Goal: Task Accomplishment & Management: Use online tool/utility

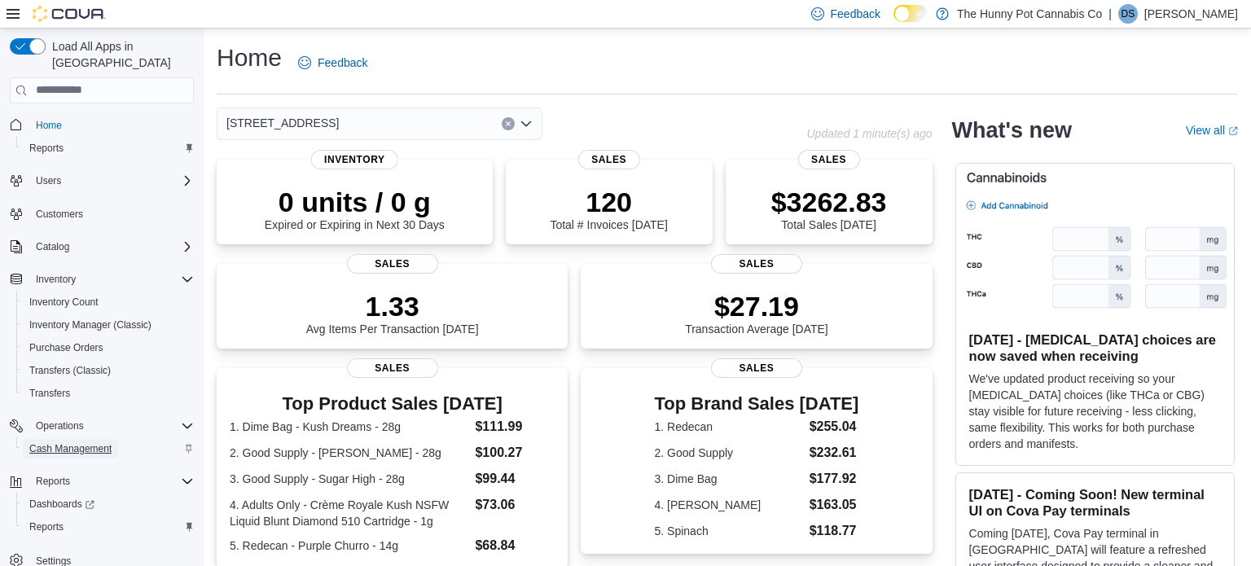
click at [67, 442] on span "Cash Management" at bounding box center [70, 448] width 82 height 13
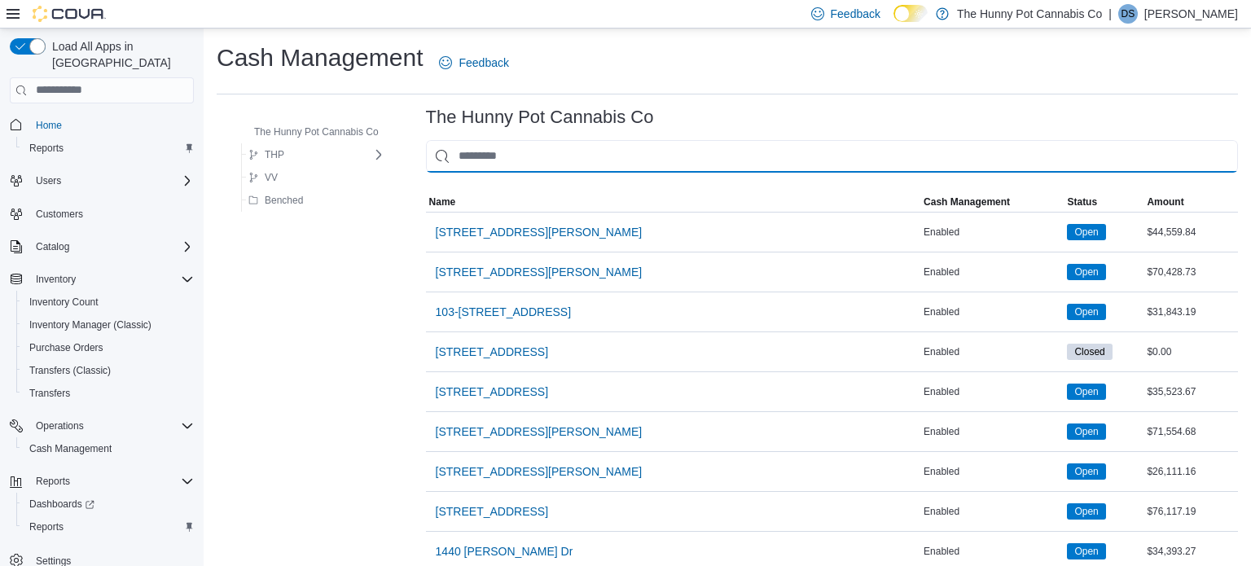
click at [498, 153] on input "This is a search bar. As you type, the results lower in the page will automatic…" at bounding box center [832, 156] width 812 height 33
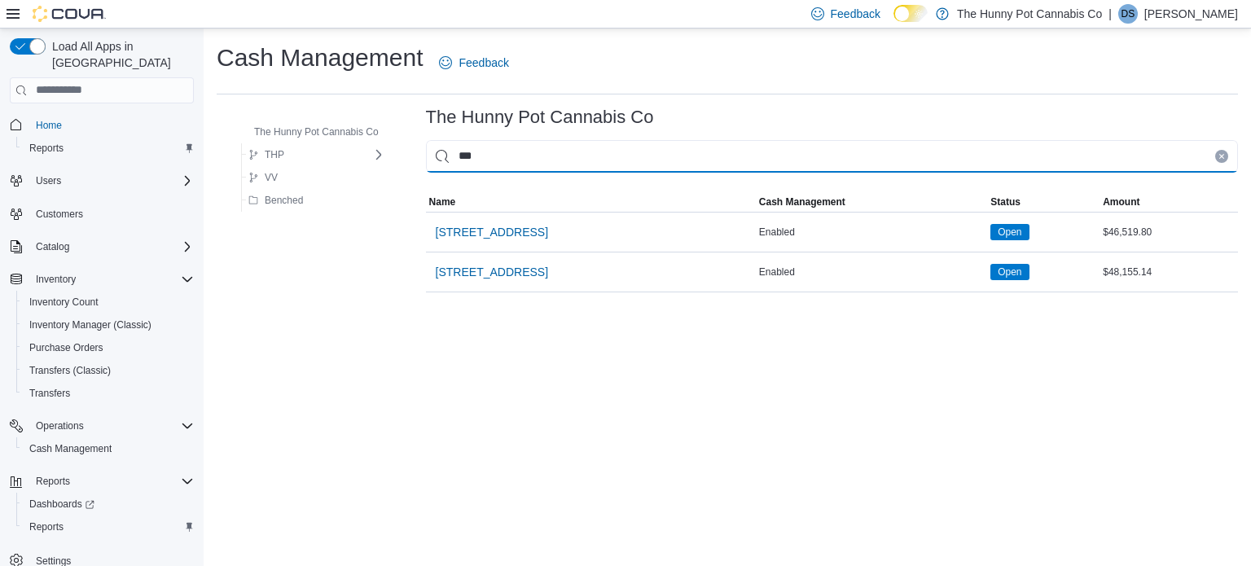
type input "****"
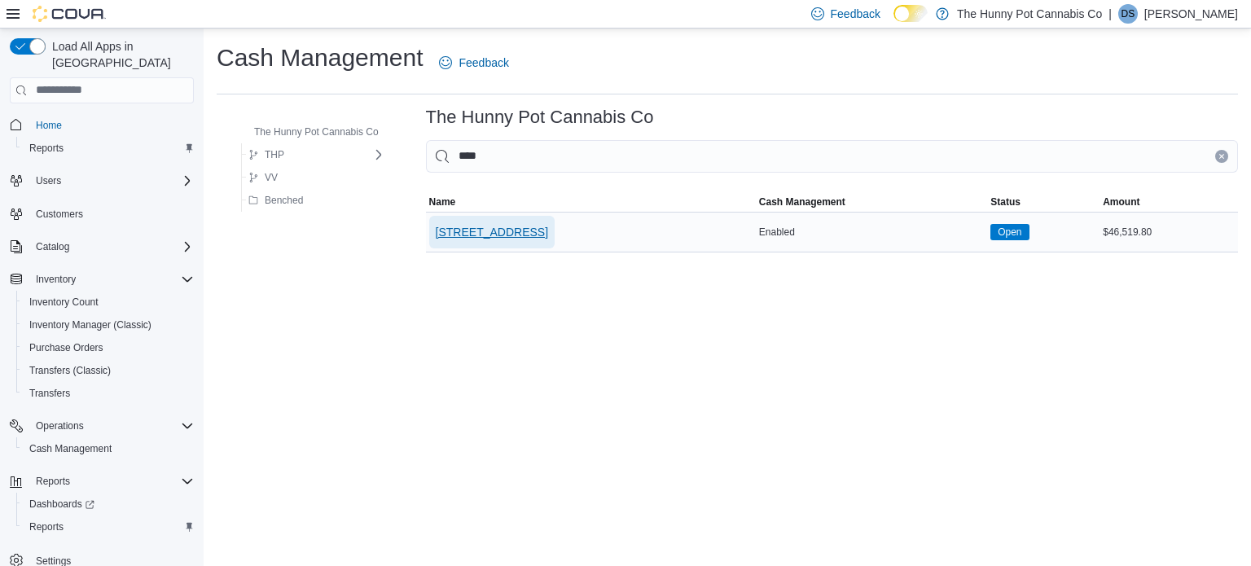
click at [461, 228] on span "[STREET_ADDRESS]" at bounding box center [492, 232] width 112 height 16
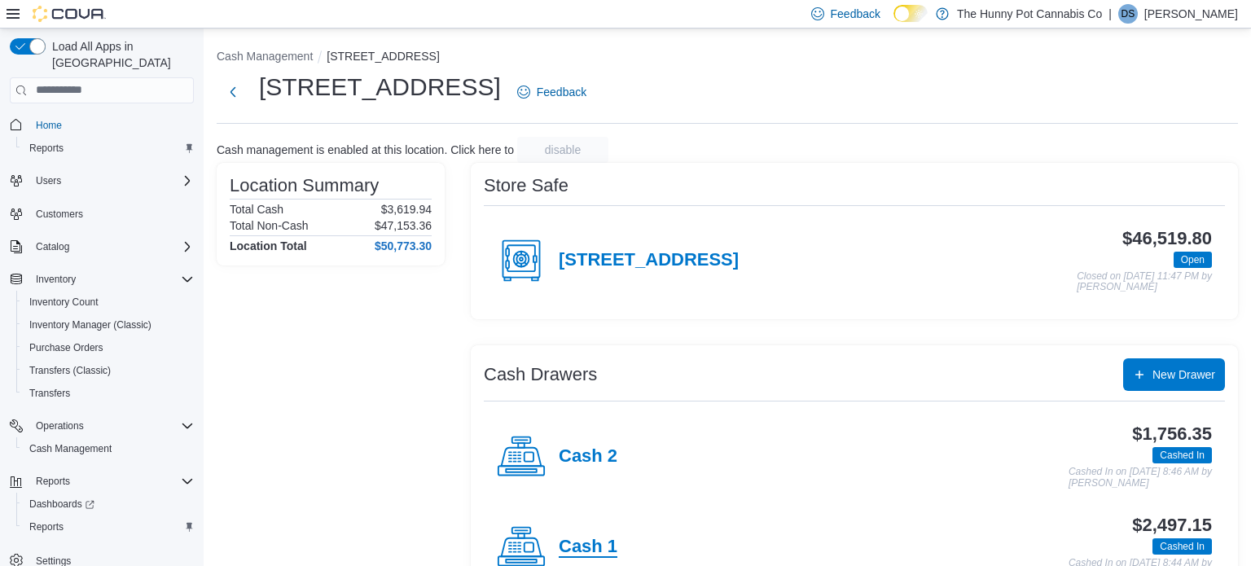
click at [570, 550] on h4 "Cash 1" at bounding box center [588, 547] width 59 height 21
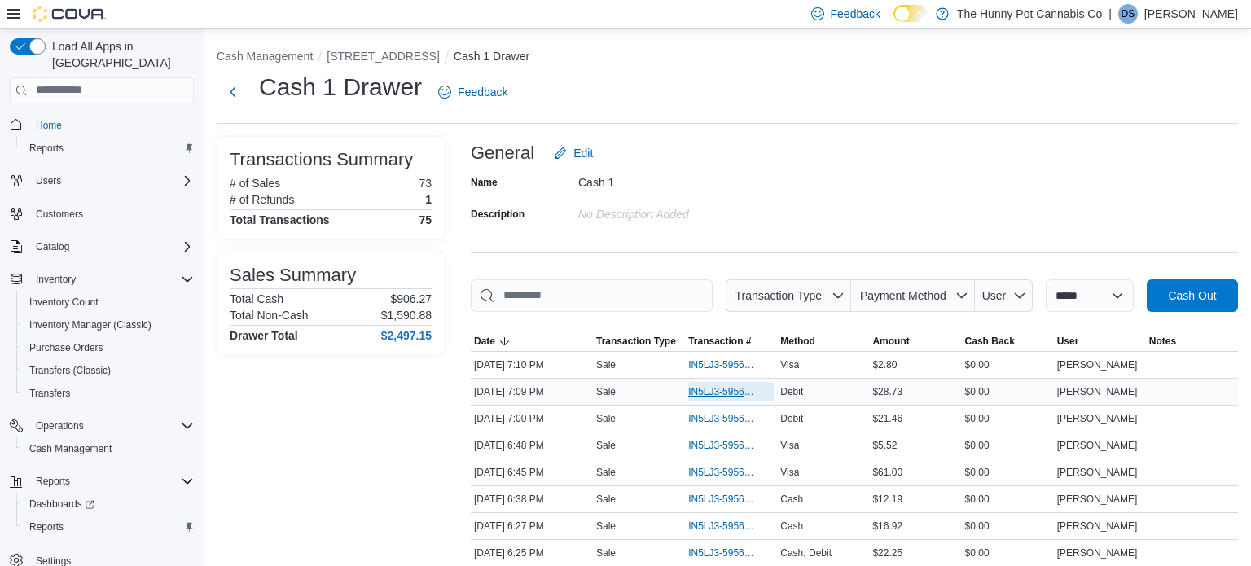
click at [704, 387] on span "IN5LJ3-5956803" at bounding box center [722, 391] width 69 height 13
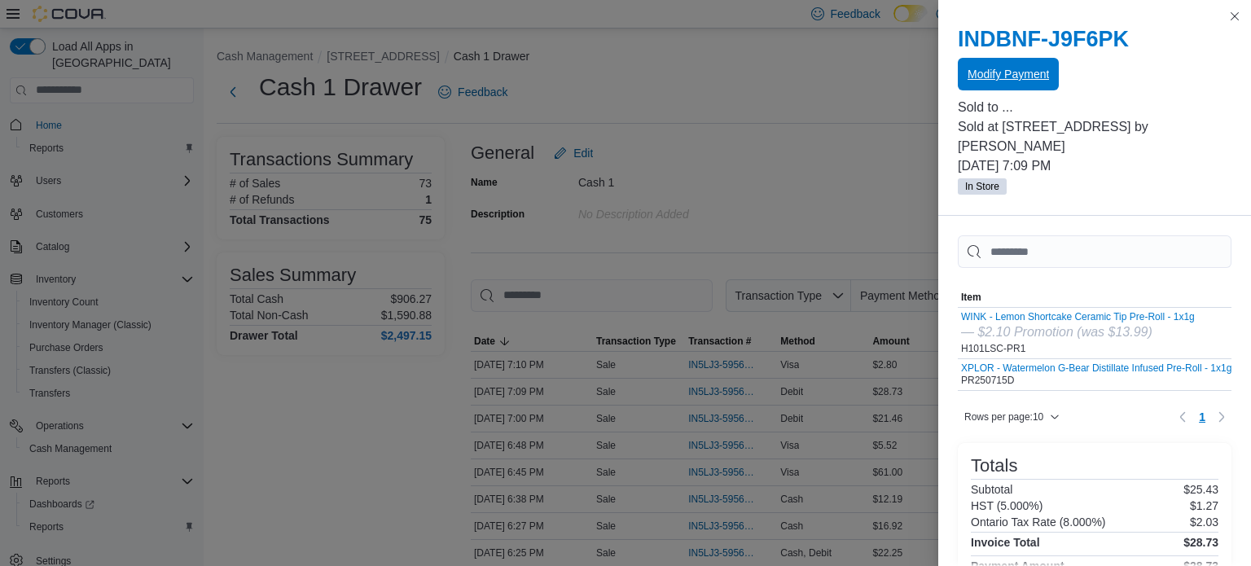
click at [1033, 77] on span "Modify Payment" at bounding box center [1008, 74] width 81 height 16
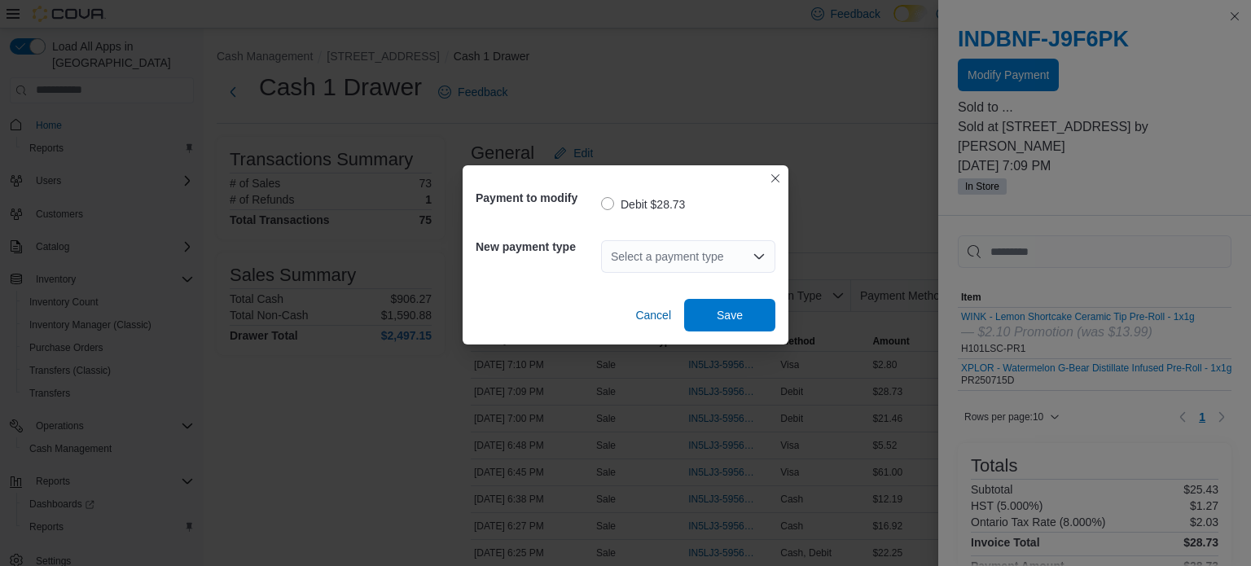
click at [737, 260] on div "Select a payment type" at bounding box center [688, 256] width 174 height 33
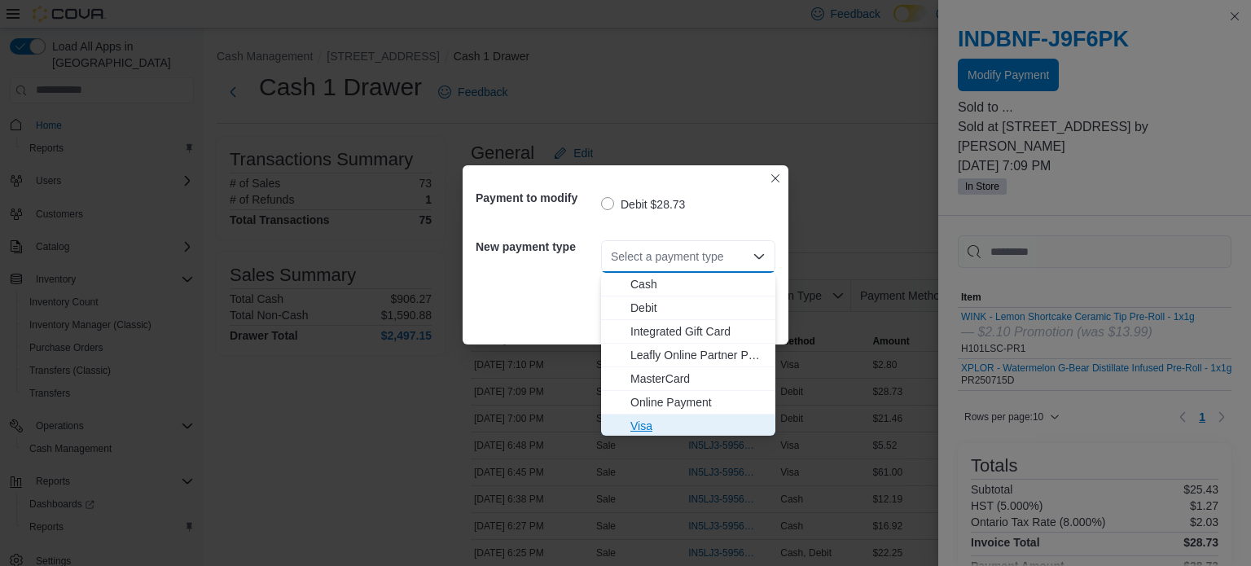
click at [654, 430] on span "Visa" at bounding box center [698, 426] width 135 height 16
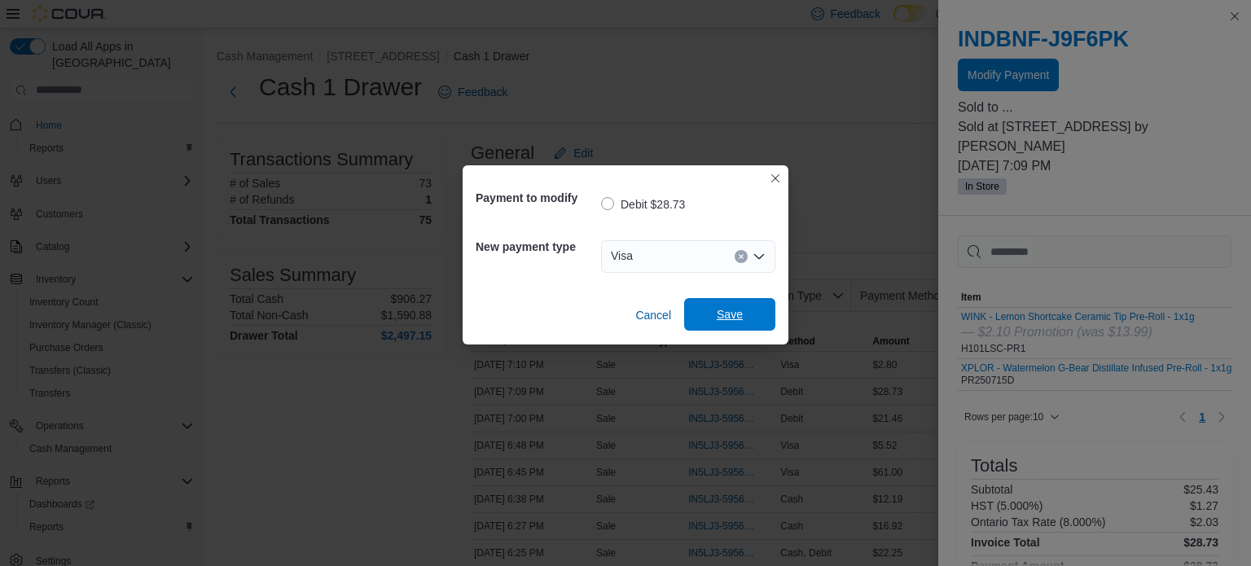
click at [743, 299] on span "Save" at bounding box center [730, 314] width 72 height 33
